Goal: Information Seeking & Learning: Learn about a topic

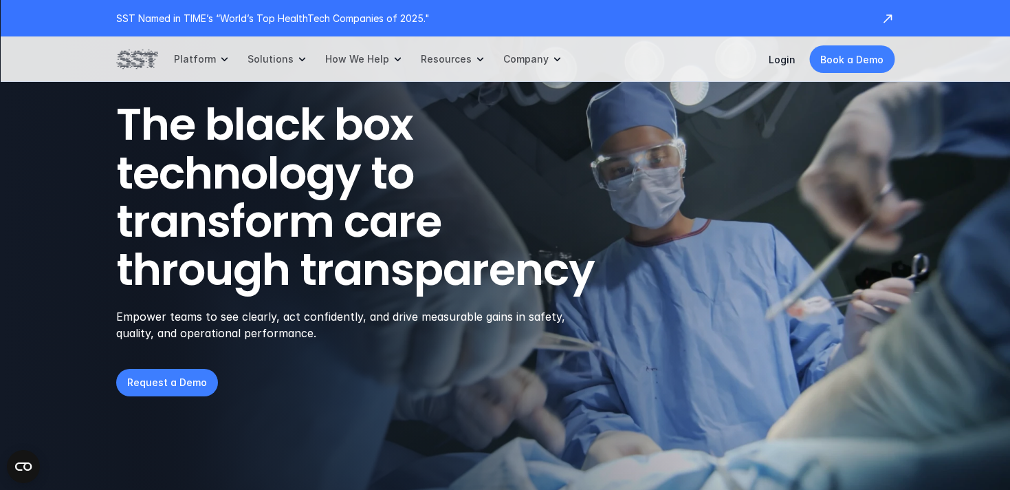
scroll to position [48, 0]
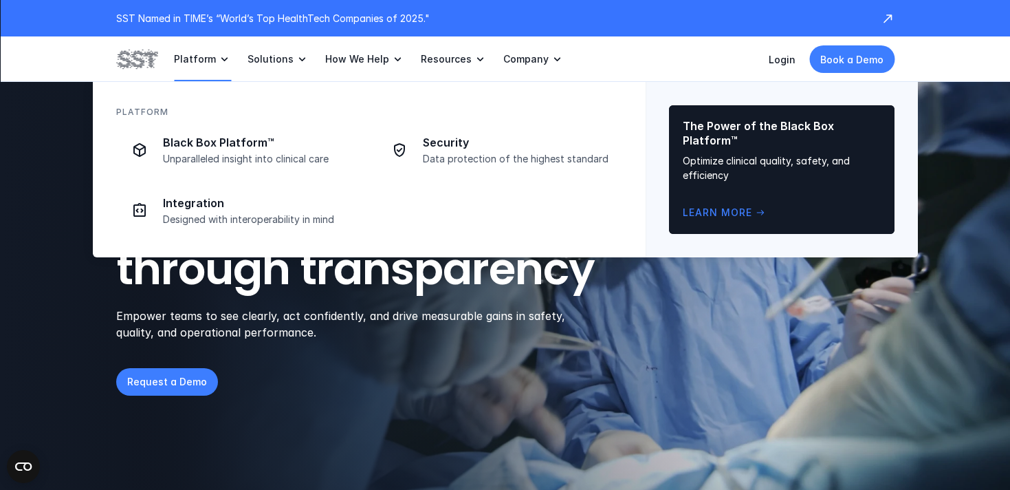
click at [220, 63] on icon at bounding box center [224, 59] width 14 height 14
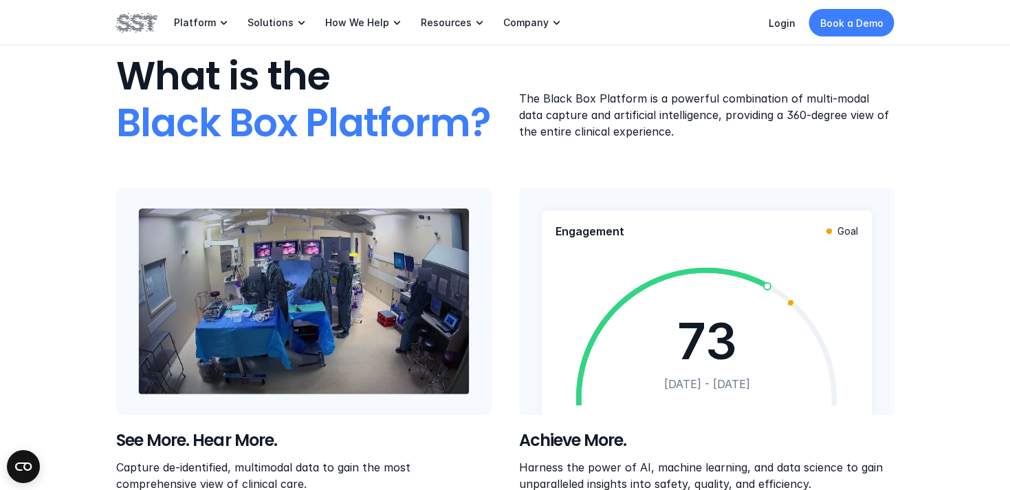
scroll to position [509, 0]
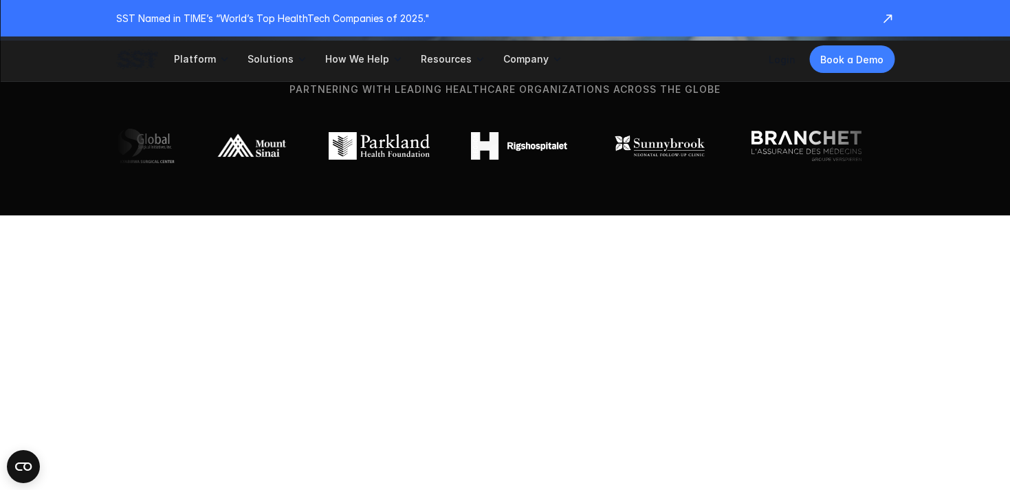
scroll to position [48, 0]
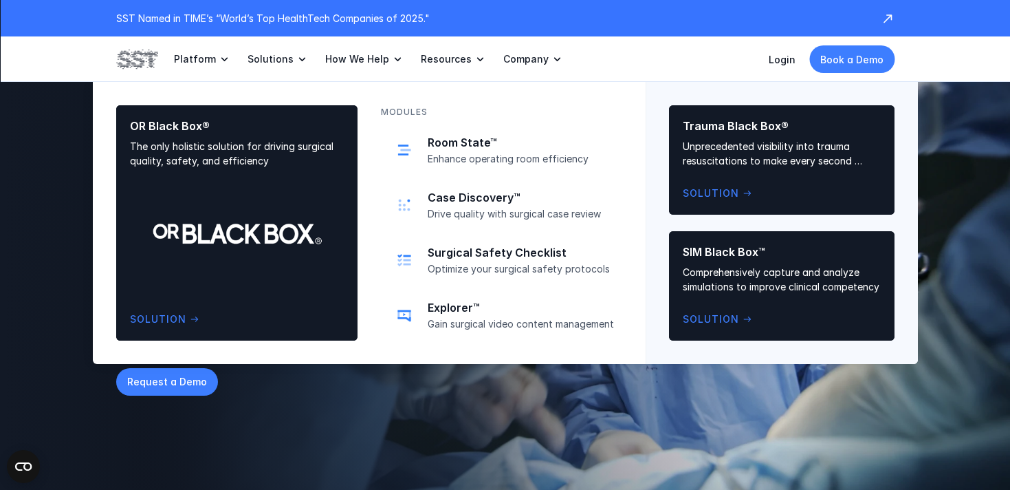
click at [499, 351] on div "MODULES Room State™ Enhance operating room efficiency Case Discovery™ Drive qua…" at bounding box center [507, 223] width 276 height 282
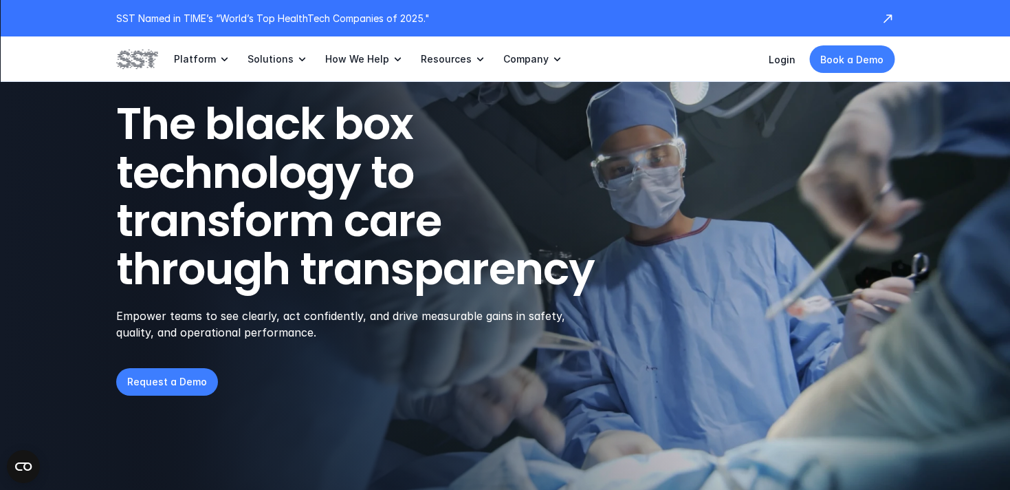
click at [504, 382] on div "The black box technology to transform care through transparency Empower teams t…" at bounding box center [505, 248] width 778 height 296
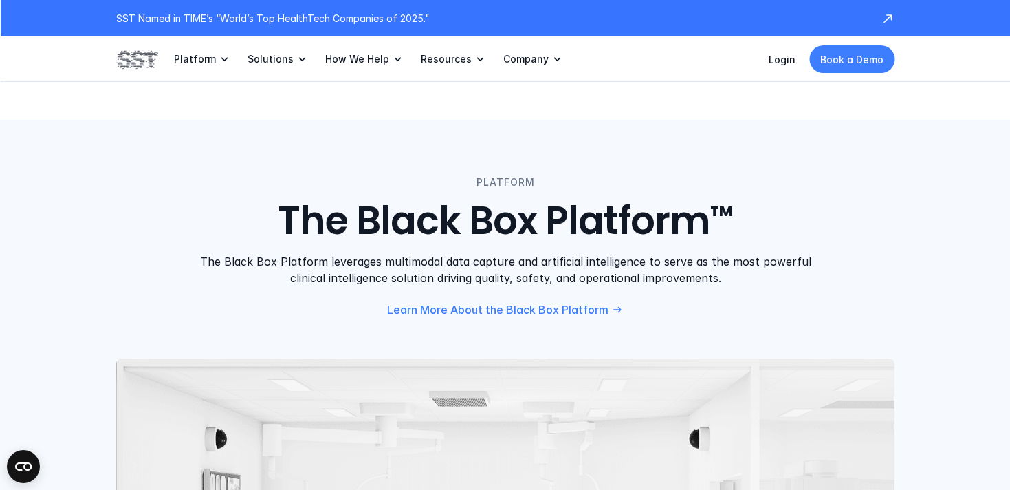
scroll to position [1049, 0]
click at [478, 308] on p "Learn More About the Black Box Platform" at bounding box center [496, 309] width 221 height 14
